Goal: Check status: Check status

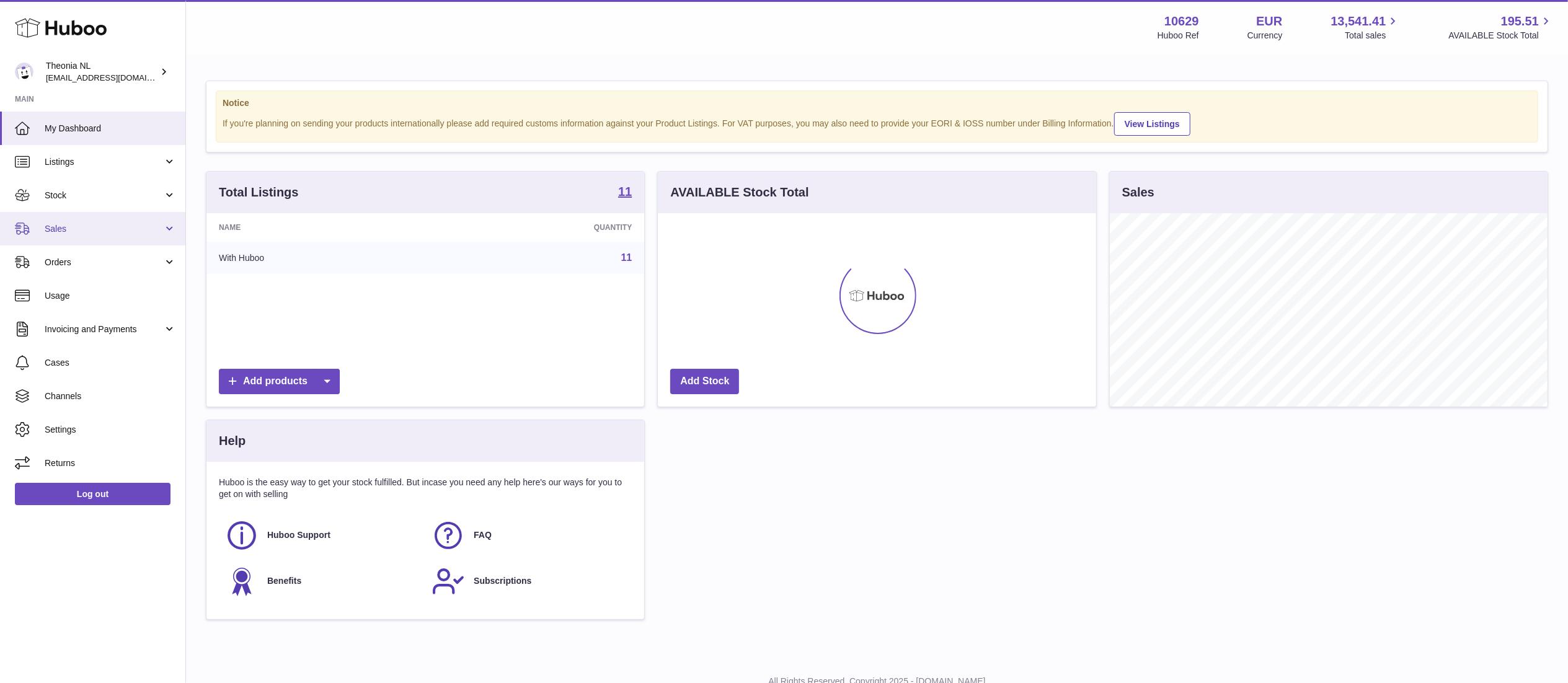
scroll to position [194, 438]
click at [109, 260] on span "Orders" at bounding box center [104, 263] width 118 height 12
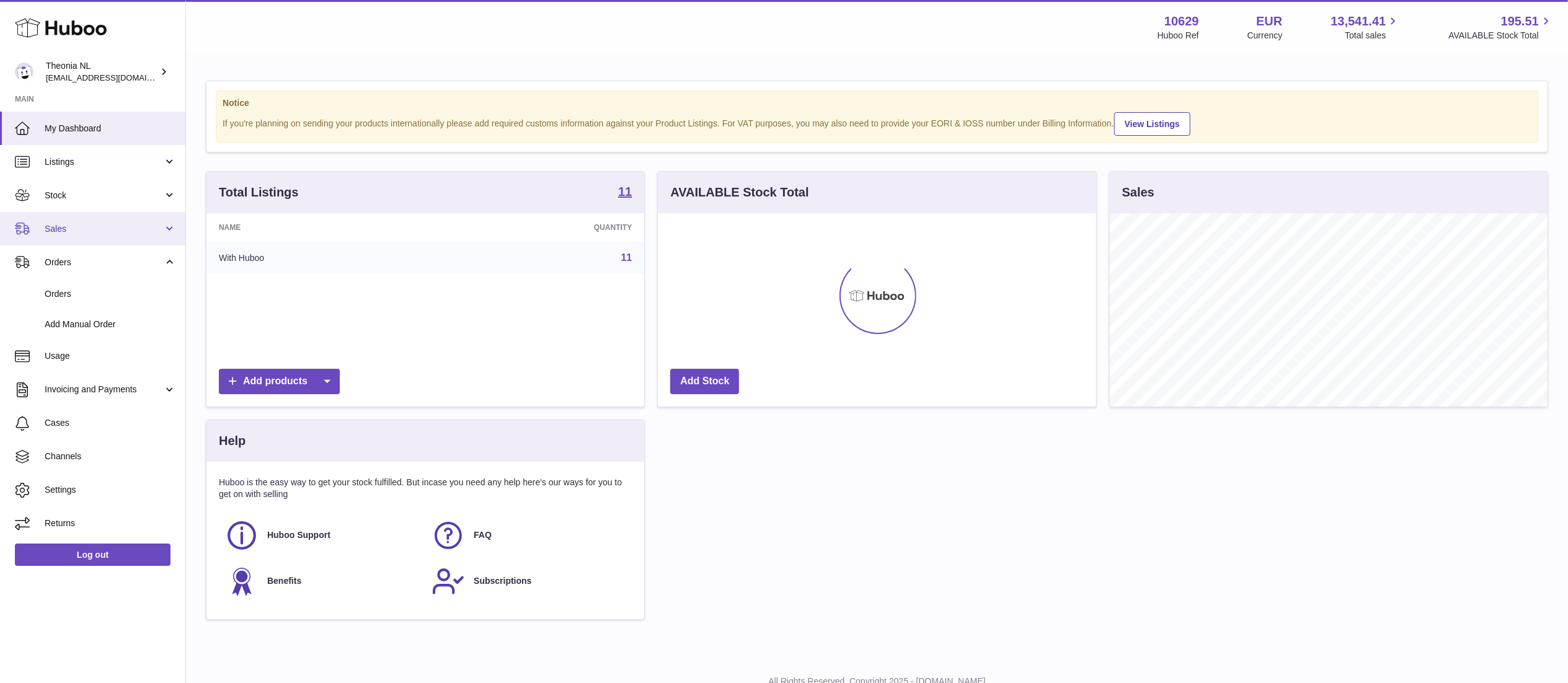
click at [135, 223] on span "Sales" at bounding box center [104, 229] width 118 height 12
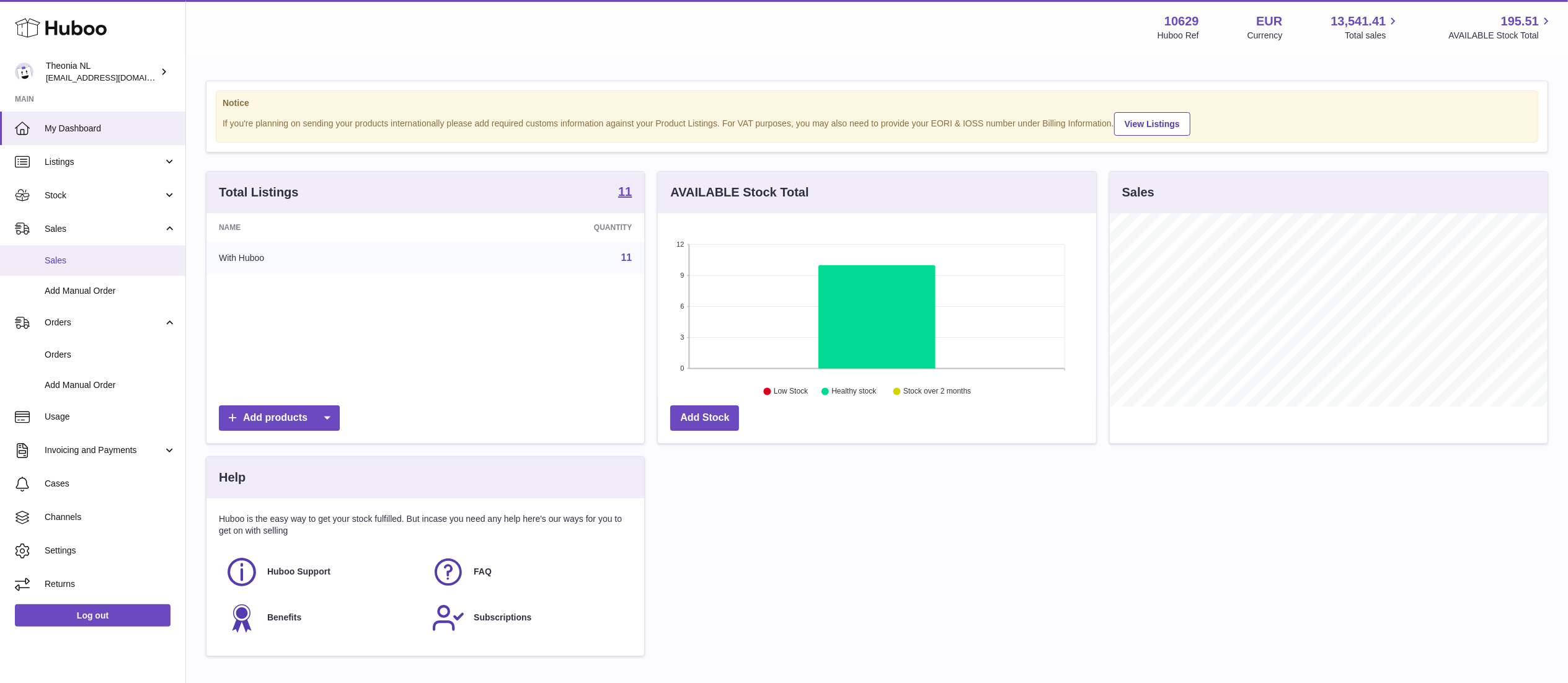
click at [118, 263] on span "Sales" at bounding box center [111, 260] width 131 height 12
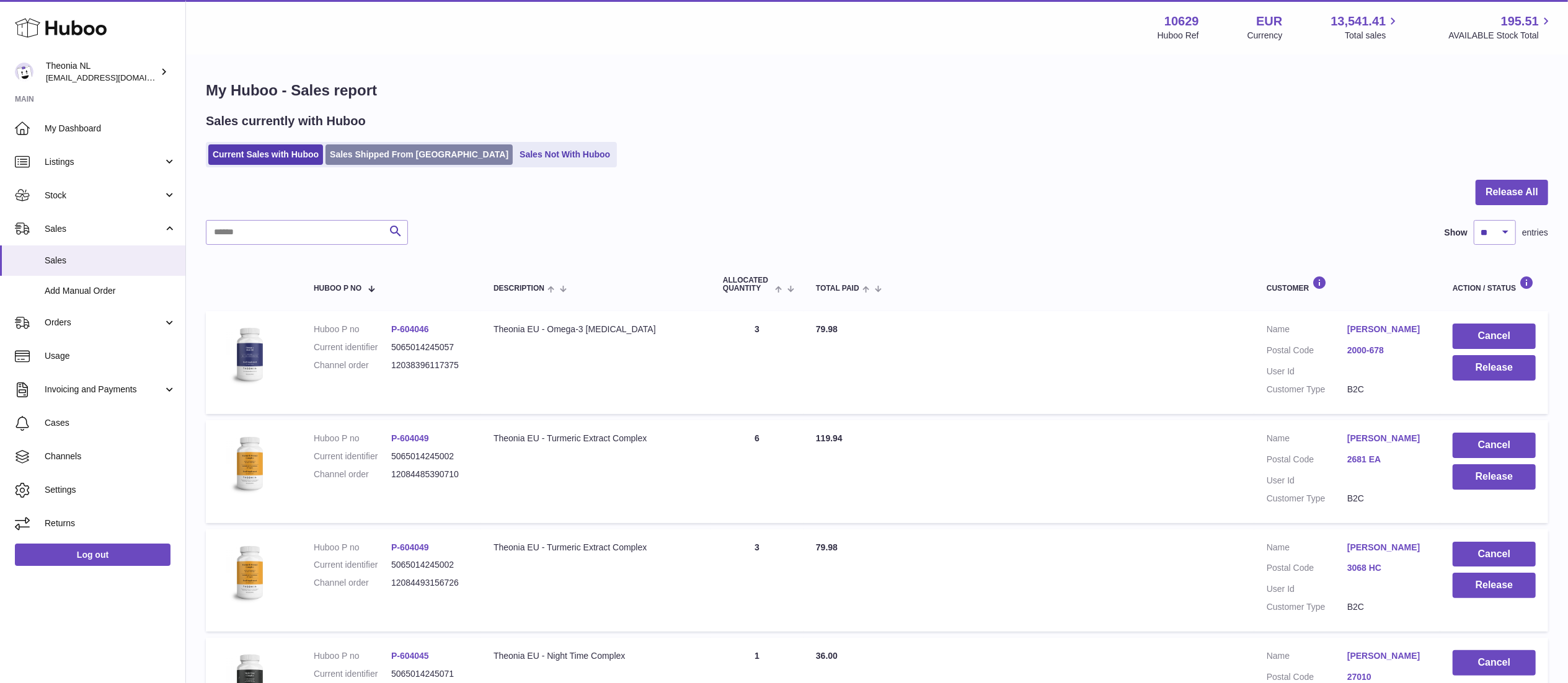
click at [394, 160] on link "Sales Shipped From [GEOGRAPHIC_DATA]" at bounding box center [418, 155] width 187 height 21
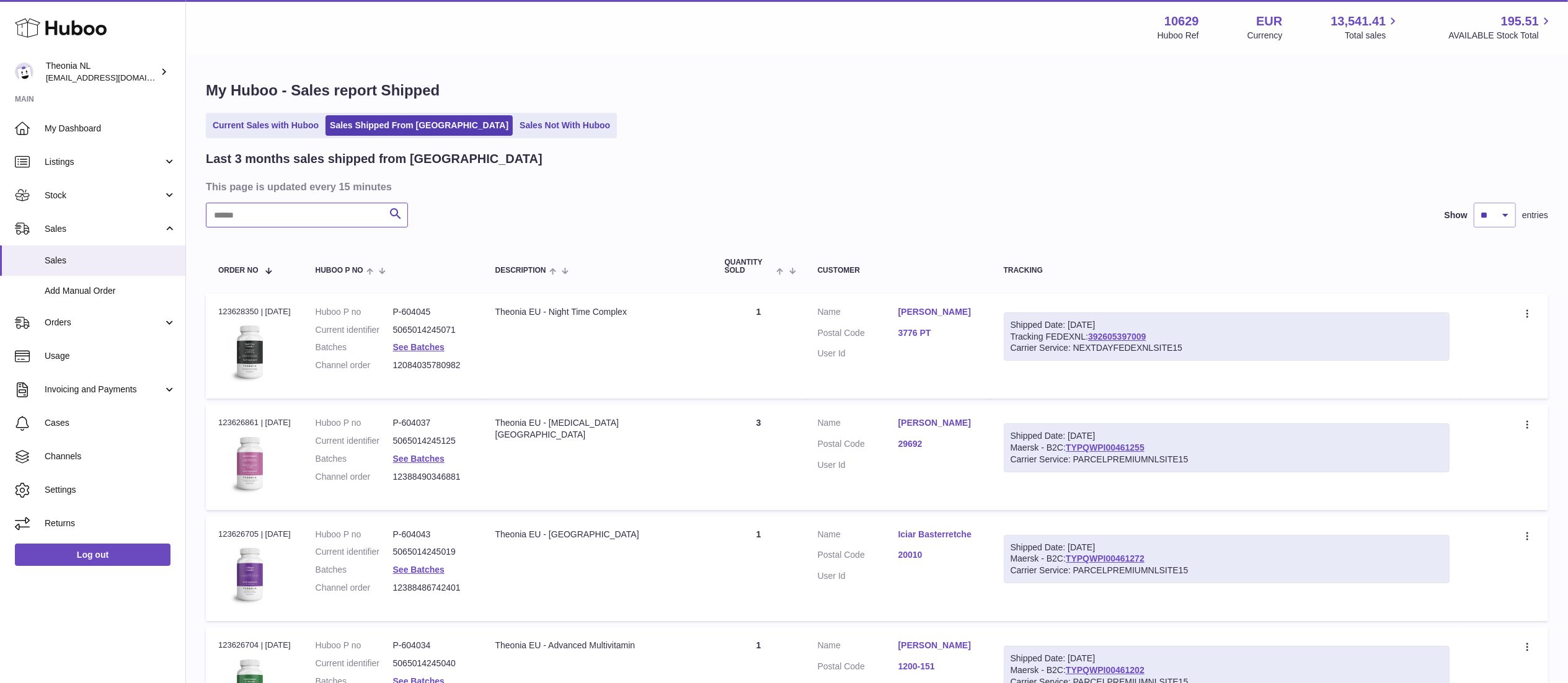
click at [238, 220] on input "text" at bounding box center [306, 215] width 202 height 25
type input "**********"
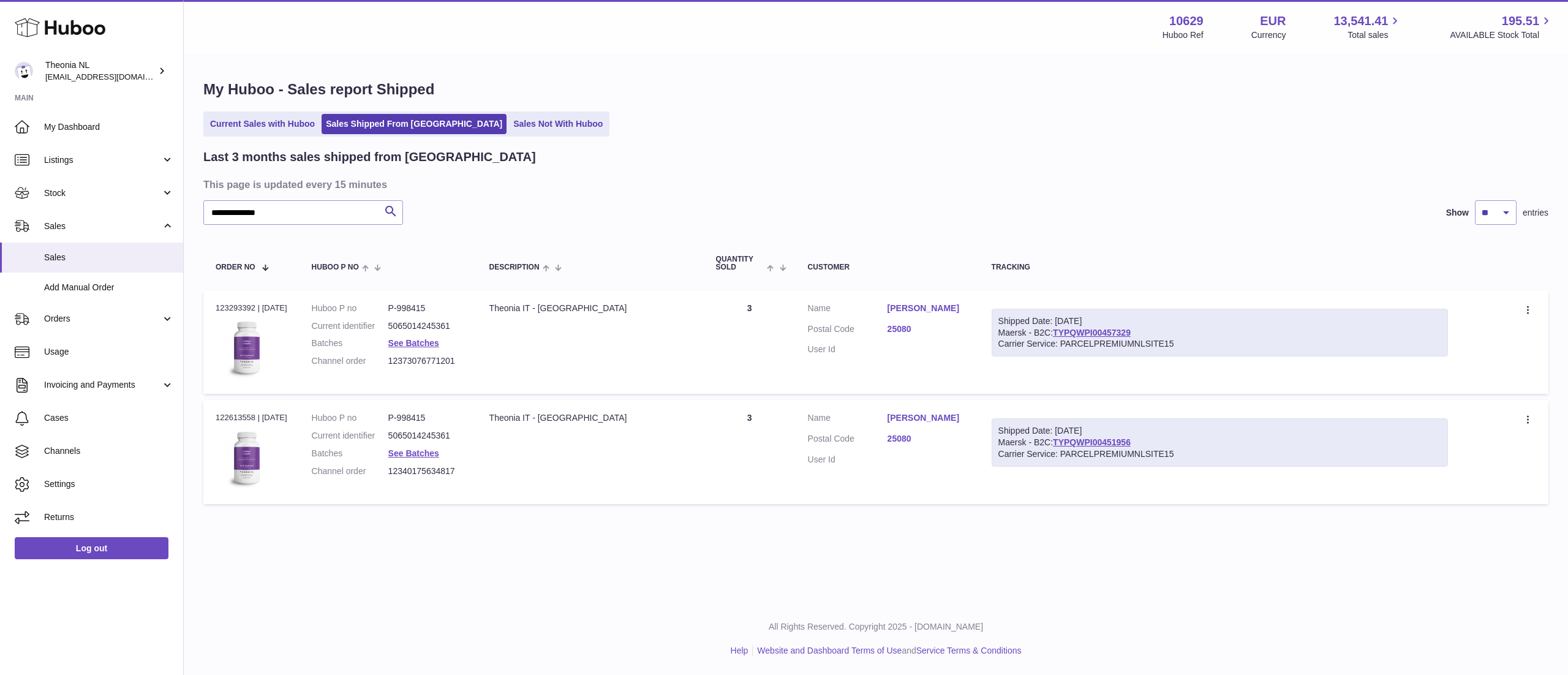
drag, startPoint x: 1168, startPoint y: 331, endPoint x: 1071, endPoint y: 326, distance: 97.1
click at [1071, 326] on div "Shipped Date: 22nd Aug 2025 Maersk - B2C: TYPQWPI00457329 Carrier Service: PARC…" at bounding box center [1220, 333] width 456 height 49
copy div "TYPQWPI00457329"
click at [1131, 335] on link "TYPQWPI00457329" at bounding box center [1091, 333] width 78 height 10
click at [417, 355] on dd "12373076771201" at bounding box center [427, 361] width 76 height 12
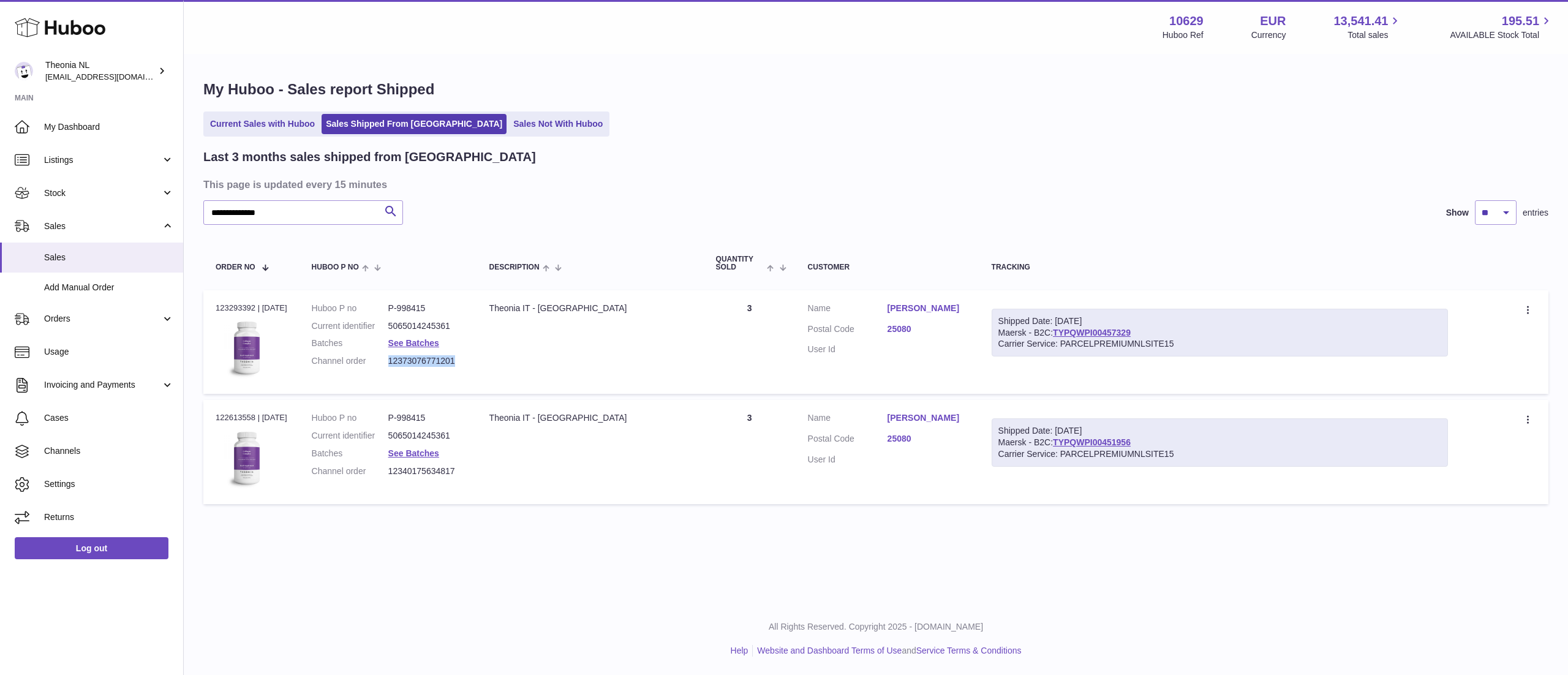
click at [417, 355] on dd "12373076771201" at bounding box center [427, 361] width 76 height 12
copy dd "12373076771201"
